Goal: Book appointment/travel/reservation

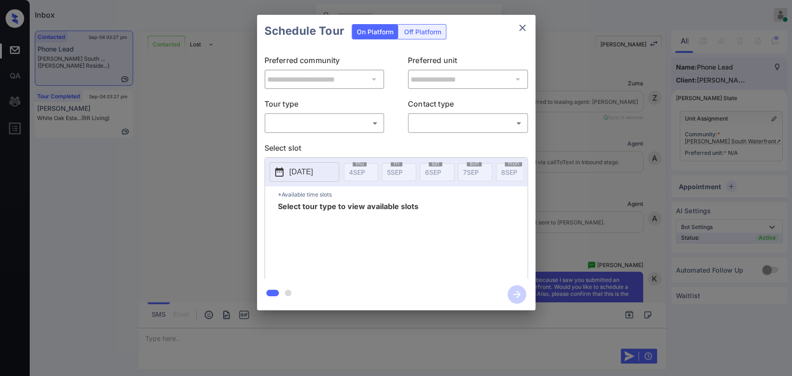
click at [341, 121] on body "Inbox Danielle Dela Cruz Online Set yourself offline Set yourself on break Prof…" at bounding box center [396, 188] width 792 height 376
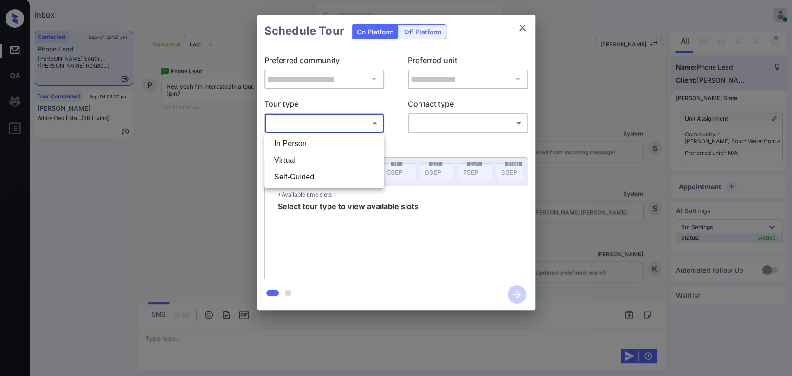
click at [309, 138] on li "In Person" at bounding box center [324, 143] width 115 height 17
type input "********"
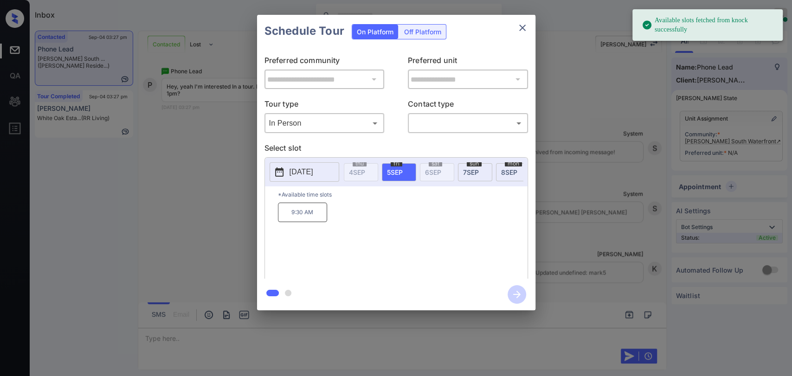
click at [508, 174] on span "8 SEP" at bounding box center [509, 172] width 16 height 8
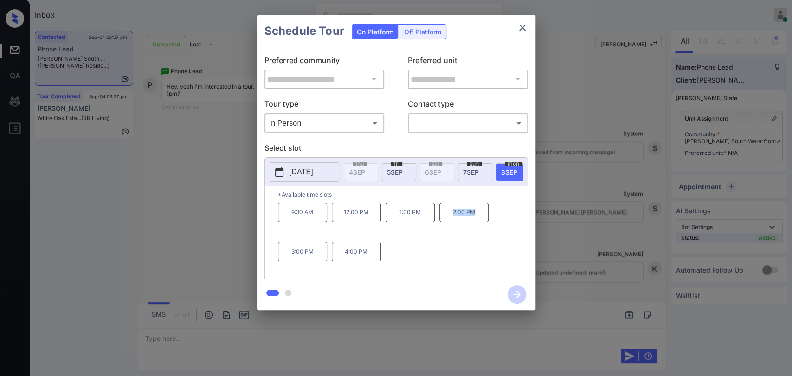
drag, startPoint x: 459, startPoint y: 231, endPoint x: 474, endPoint y: 235, distance: 15.3
click at [474, 252] on div "9:30 AM 12:00 PM 1:00 PM 2:00 PM 3:00 PM 4:00 PM" at bounding box center [402, 240] width 249 height 74
click at [520, 27] on icon "close" at bounding box center [522, 27] width 11 height 11
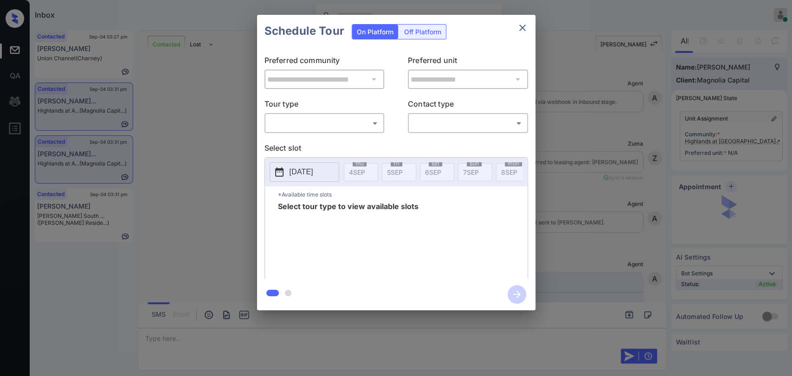
scroll to position [1242, 0]
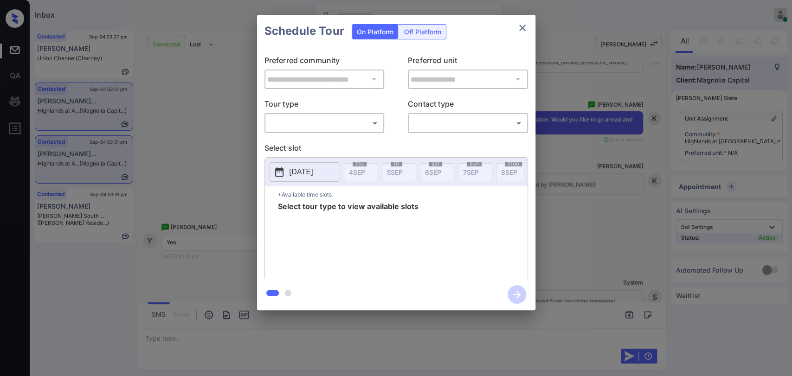
click at [525, 27] on icon "close" at bounding box center [522, 27] width 11 height 11
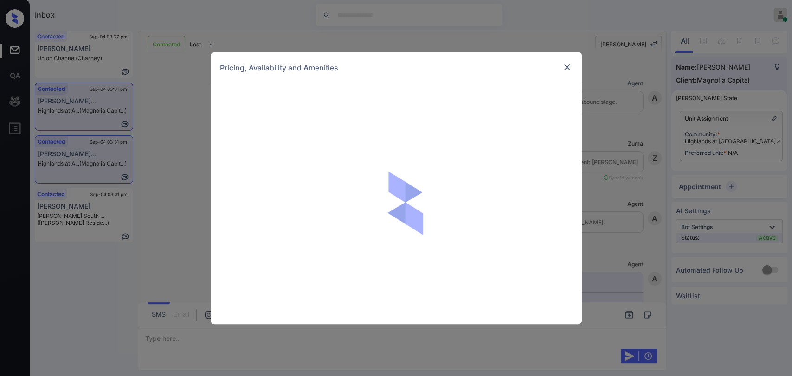
scroll to position [1242, 0]
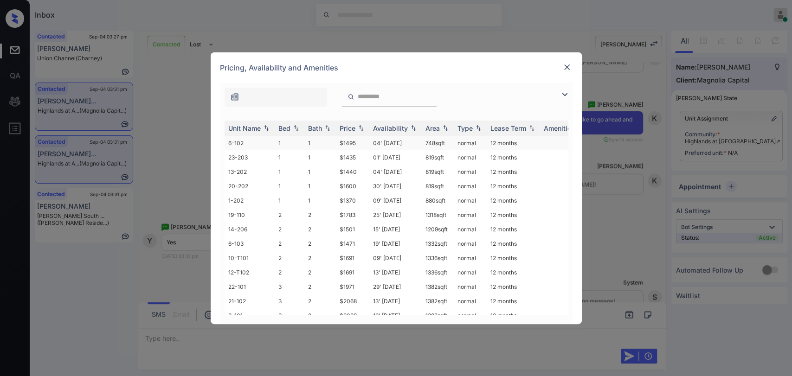
click at [330, 138] on td "1" at bounding box center [320, 143] width 32 height 14
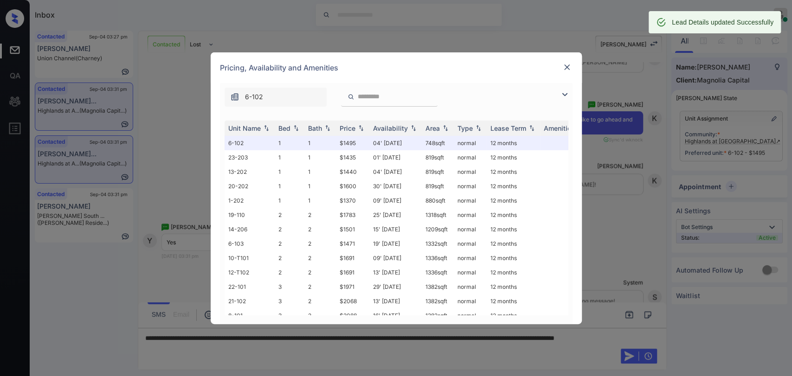
click at [566, 65] on img at bounding box center [566, 67] width 9 height 9
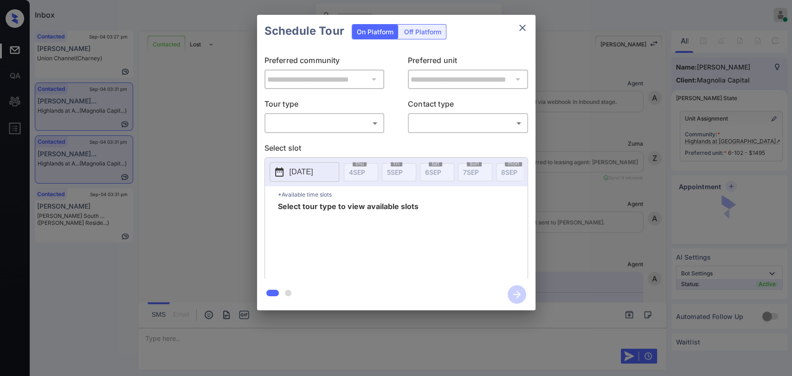
scroll to position [1242, 0]
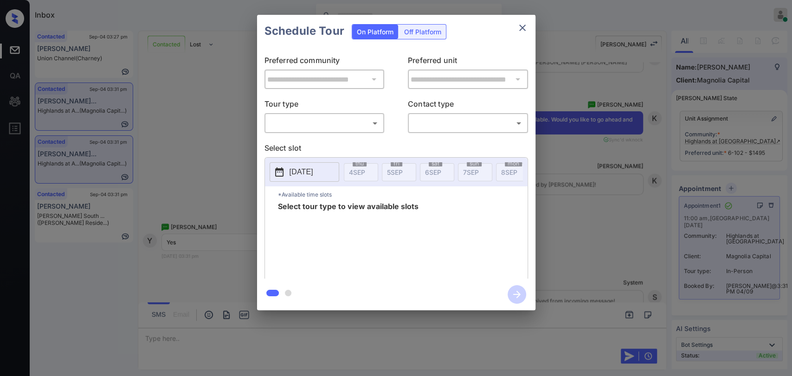
click at [204, 135] on div "**********" at bounding box center [396, 162] width 792 height 325
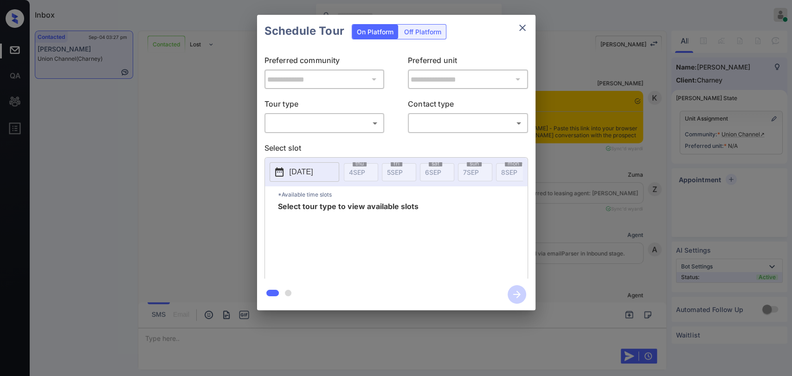
click at [339, 122] on body "Inbox [PERSON_NAME] [PERSON_NAME] Online Set yourself offline Set yourself on b…" at bounding box center [396, 188] width 792 height 376
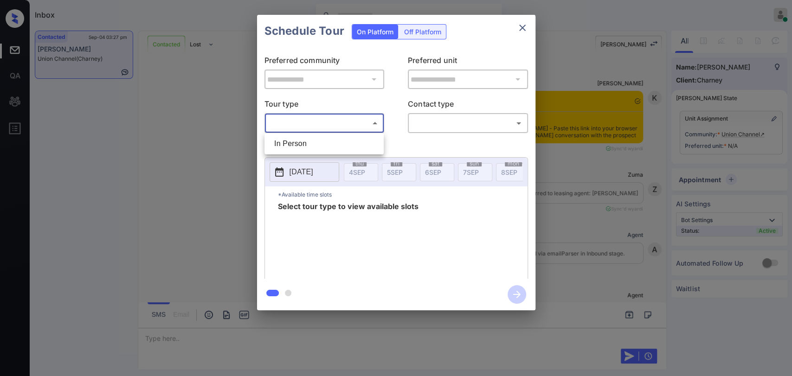
scroll to position [8858, 0]
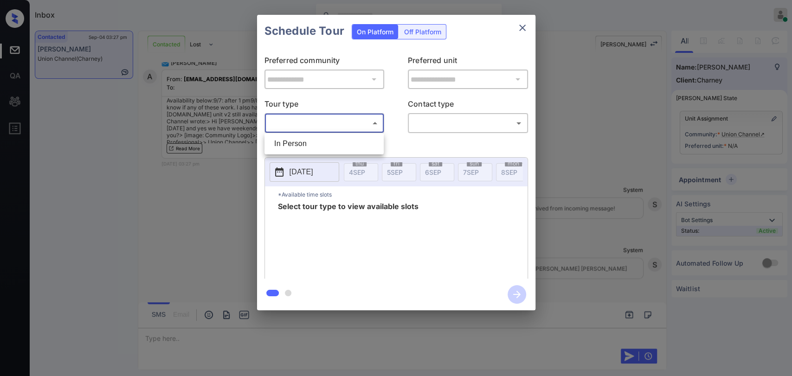
click at [313, 140] on li "In Person" at bounding box center [324, 143] width 115 height 17
type input "********"
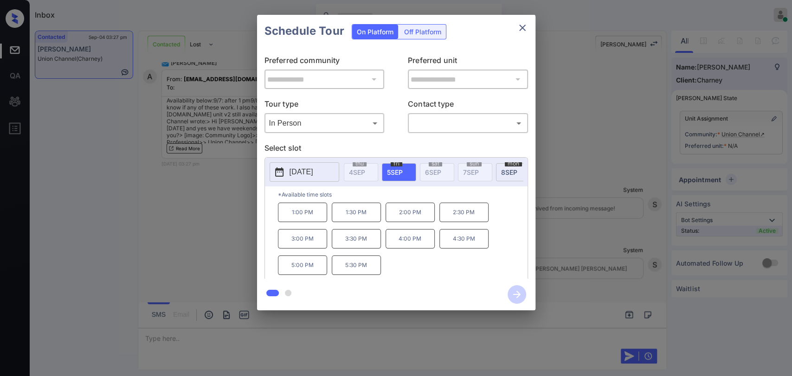
click at [313, 170] on p "[DATE]" at bounding box center [301, 171] width 24 height 11
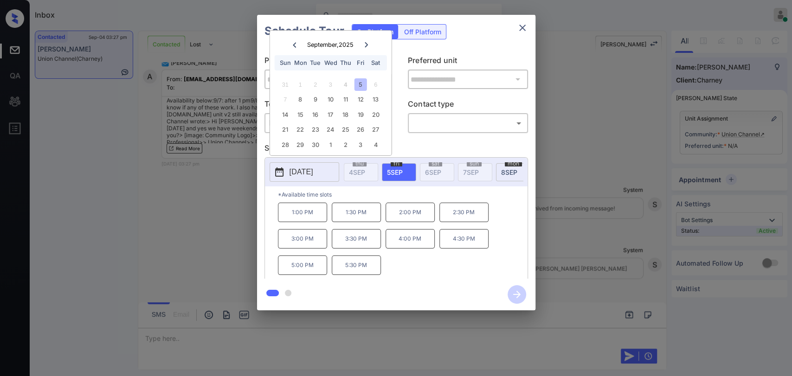
click at [233, 179] on div "**********" at bounding box center [396, 162] width 792 height 325
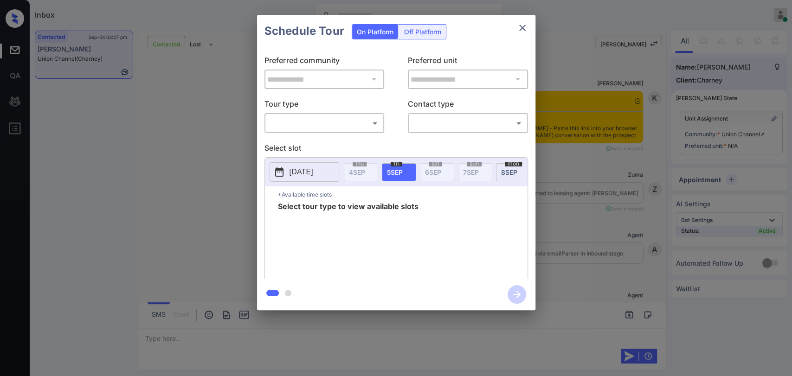
scroll to position [8858, 0]
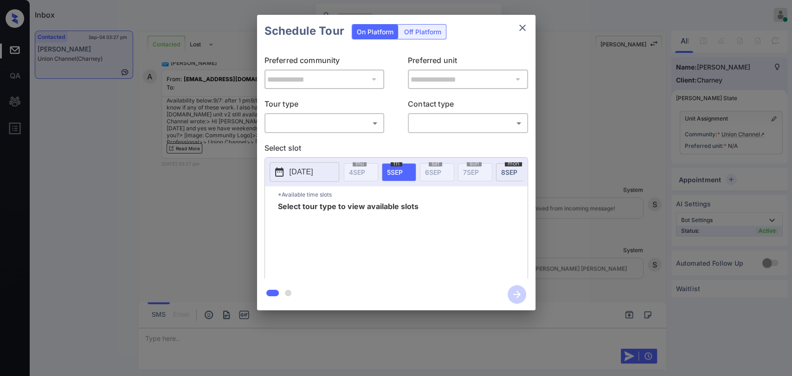
click at [311, 129] on body "Inbox Danielle Dela Cruz Online Set yourself offline Set yourself on break Prof…" at bounding box center [396, 188] width 792 height 376
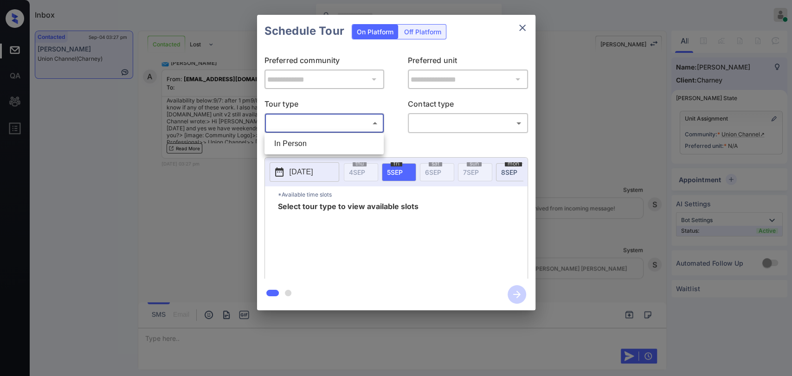
click at [297, 144] on li "In Person" at bounding box center [324, 143] width 115 height 17
type input "********"
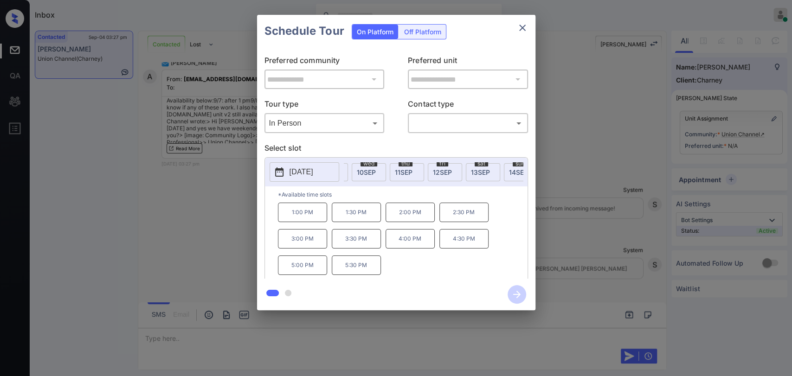
scroll to position [0, 226]
click at [509, 171] on span "14 SEP" at bounding box center [512, 172] width 19 height 8
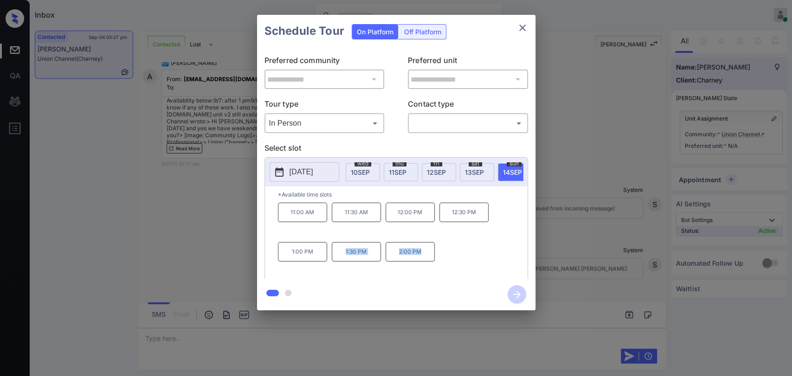
drag, startPoint x: 338, startPoint y: 257, endPoint x: 442, endPoint y: 269, distance: 105.0
click at [442, 269] on div "11:00 AM 11:30 AM 12:00 PM 12:30 PM 1:00 PM 1:30 PM 2:00 PM" at bounding box center [402, 240] width 249 height 74
copy div "1:30 PM 2:00 PM"
click at [523, 29] on icon "close" at bounding box center [522, 28] width 6 height 6
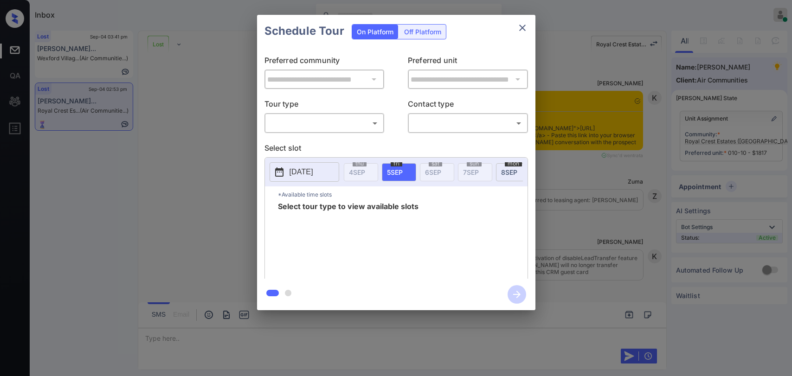
click at [346, 127] on body "Inbox [PERSON_NAME] [PERSON_NAME] Online Set yourself offline Set yourself on b…" at bounding box center [396, 188] width 792 height 376
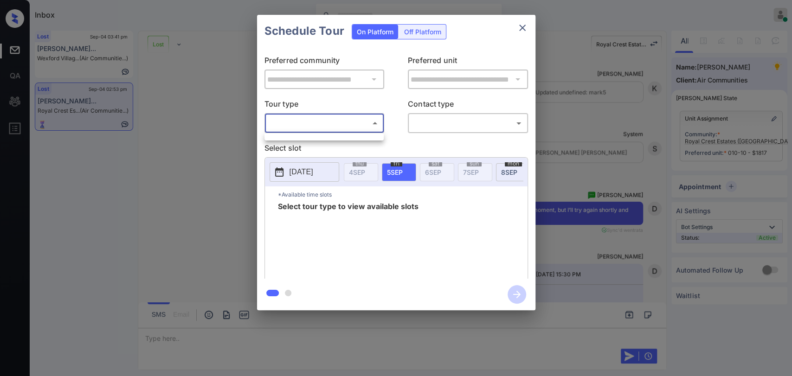
click at [521, 26] on div at bounding box center [396, 188] width 792 height 376
click at [519, 29] on icon "close" at bounding box center [522, 27] width 11 height 11
